Goal: Information Seeking & Learning: Find specific fact

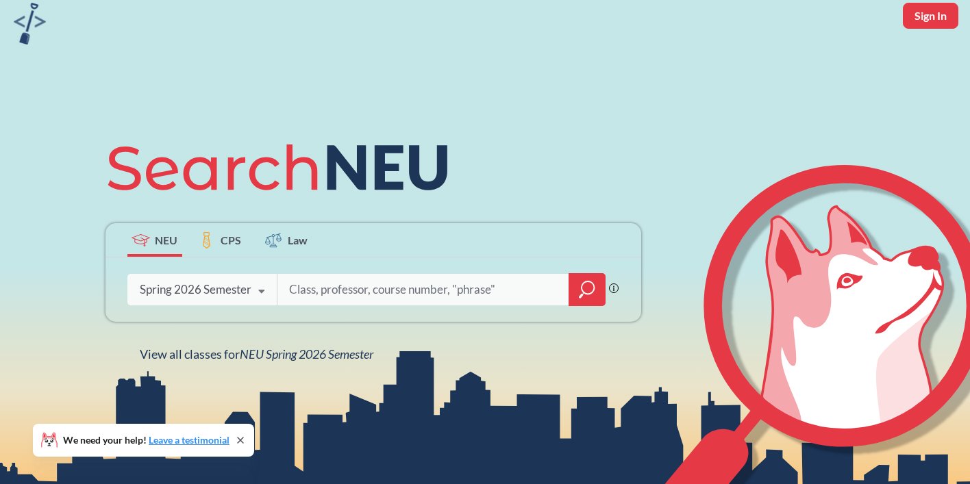
scroll to position [58, 0]
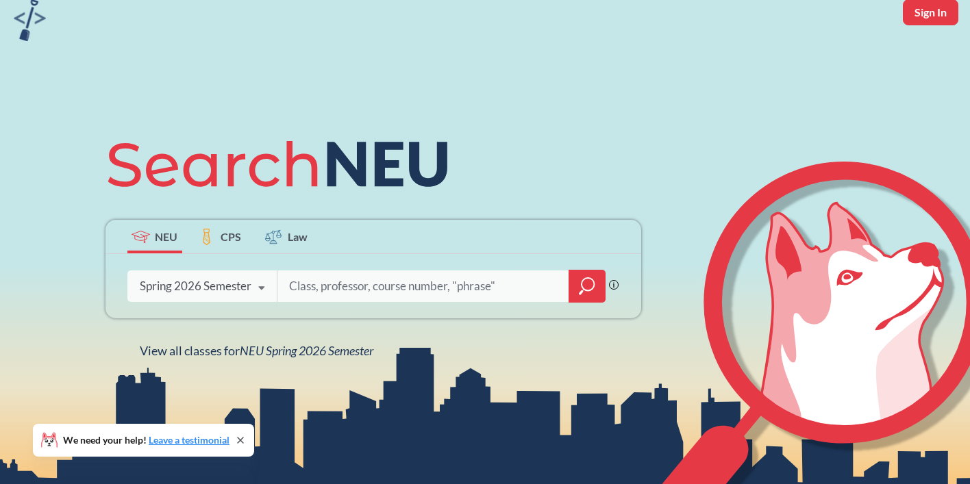
click at [321, 290] on input "search" at bounding box center [423, 286] width 271 height 29
click at [323, 288] on input "search" at bounding box center [423, 286] width 271 height 29
type input "physics"
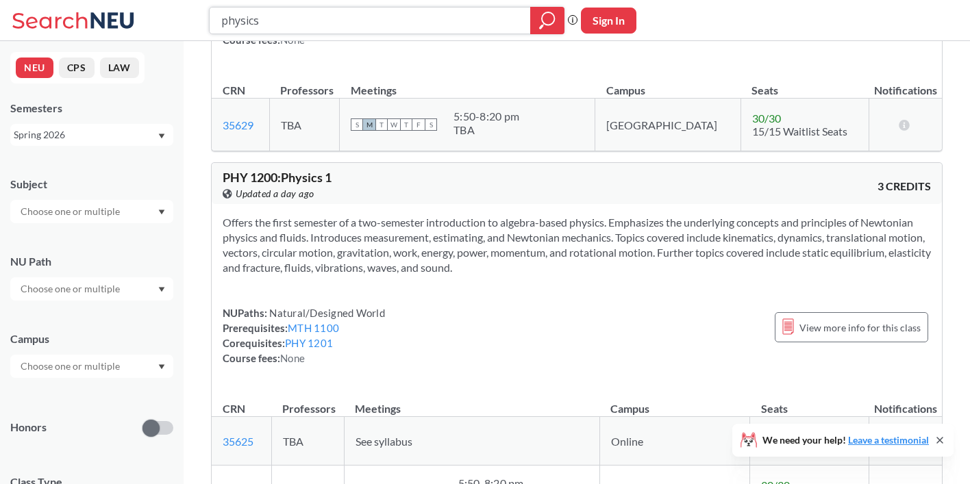
scroll to position [522, 0]
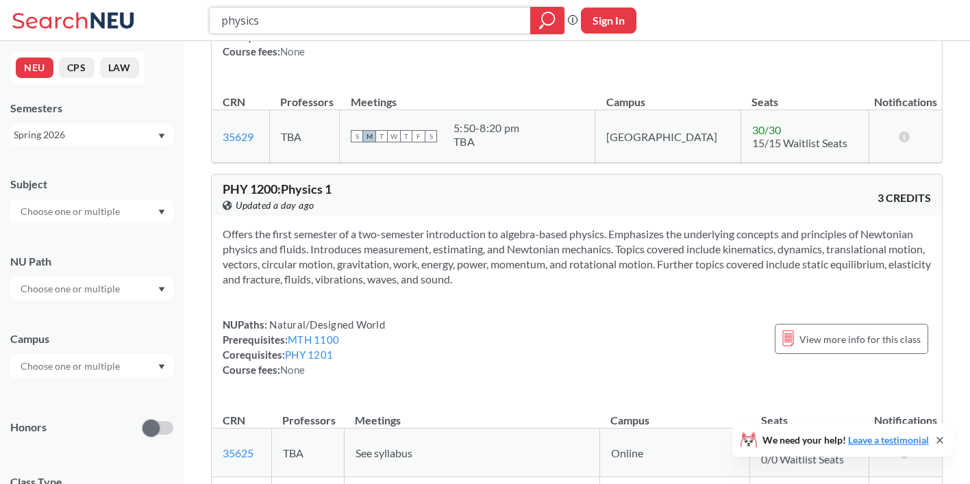
type input "physics 1"
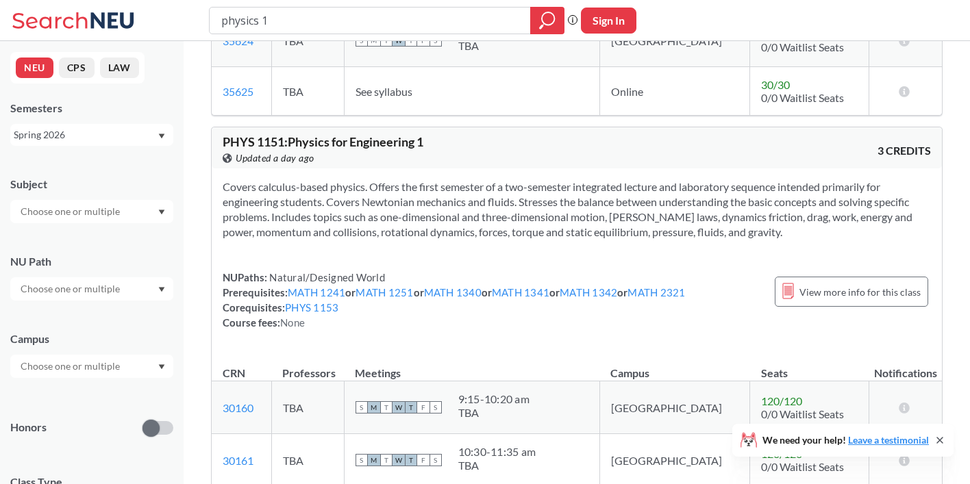
scroll to position [298, 0]
click at [121, 290] on input "text" at bounding box center [71, 289] width 115 height 16
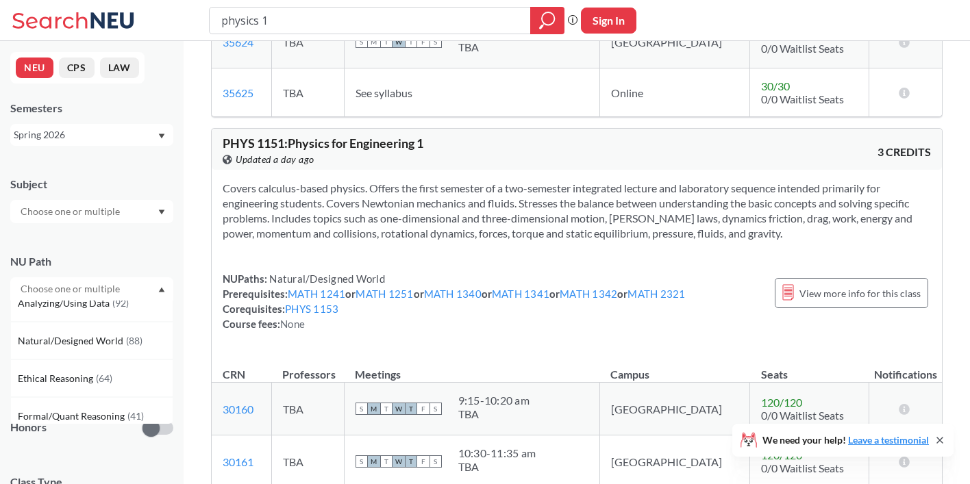
scroll to position [242, 0]
